Goal: Task Accomplishment & Management: Use online tool/utility

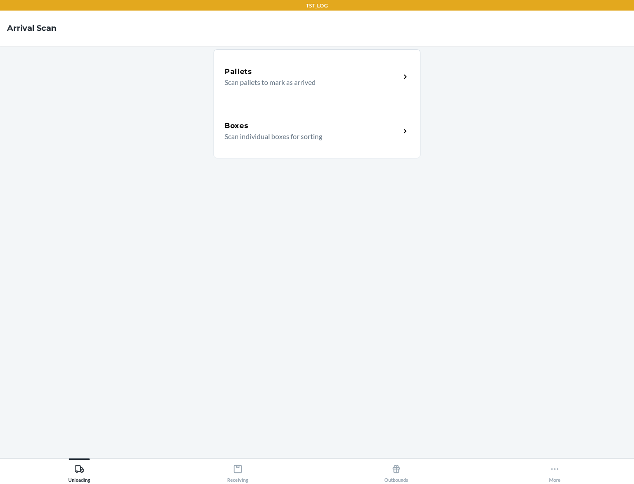
click at [312, 126] on div "Boxes" at bounding box center [313, 126] width 176 height 11
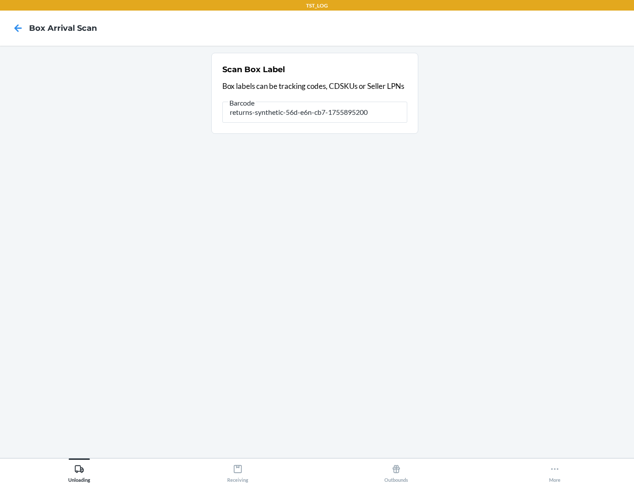
type input "returns-synthetic-56d-e6n-cb7-1755895200"
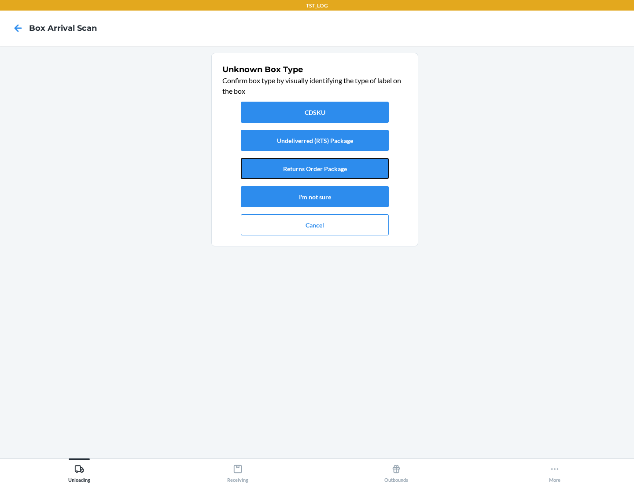
click at [315, 169] on button "Returns Order Package" at bounding box center [315, 168] width 148 height 21
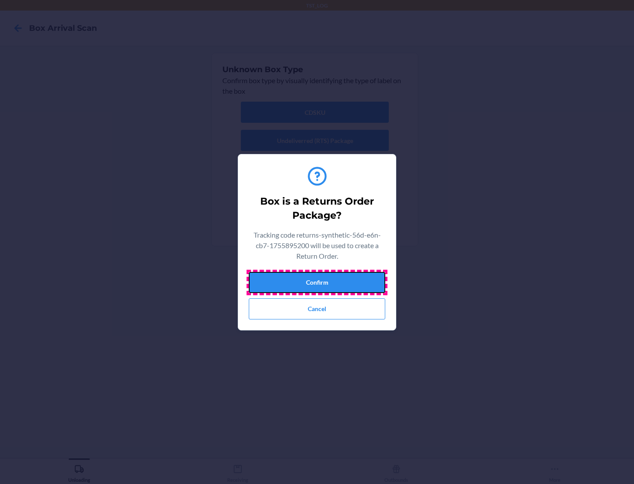
click at [317, 282] on button "Confirm" at bounding box center [317, 282] width 137 height 21
